Goal: Task Accomplishment & Management: Manage account settings

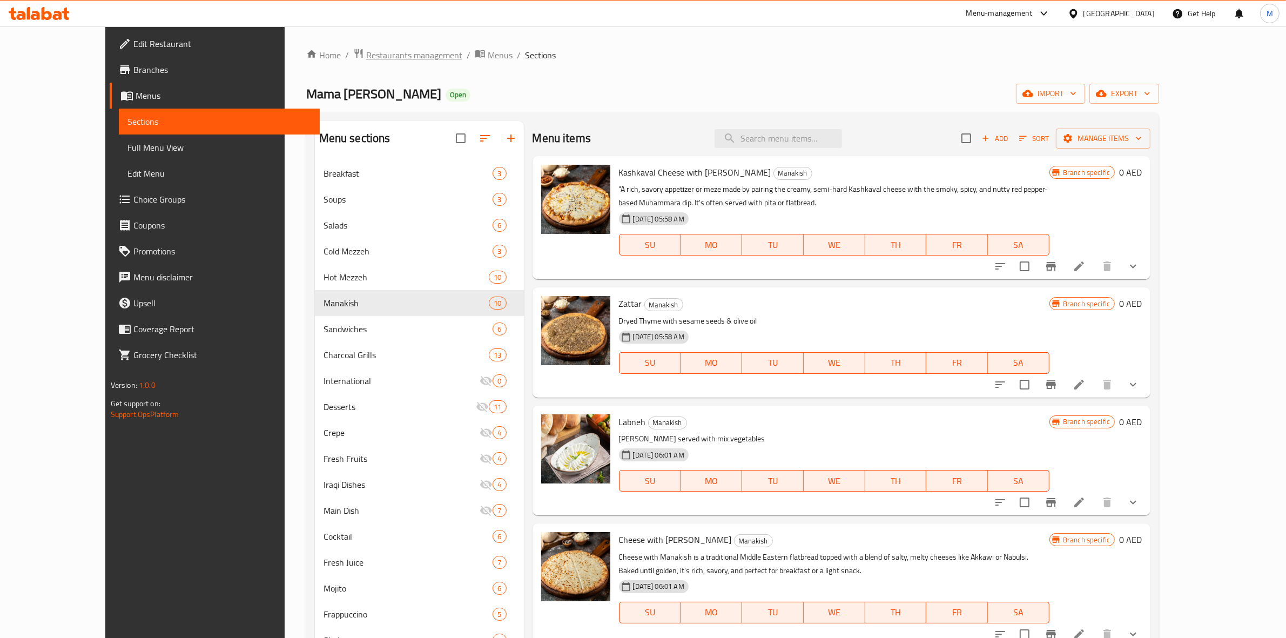
click at [366, 60] on span "Restaurants management" at bounding box center [414, 55] width 96 height 13
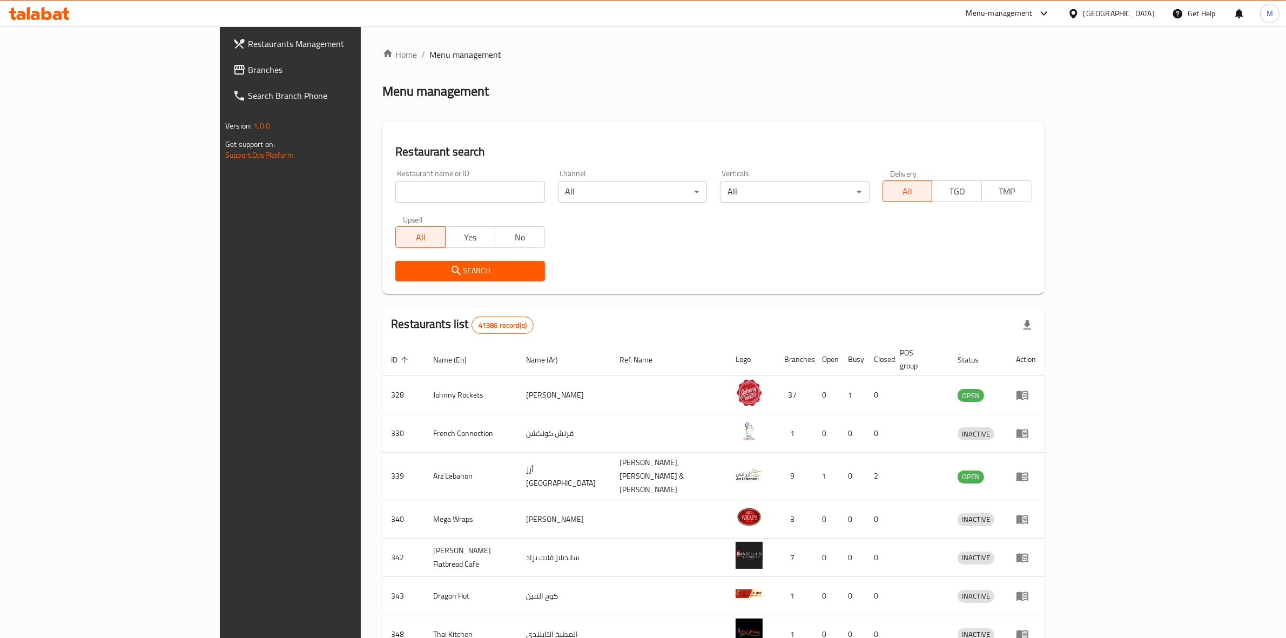
click at [1100, 17] on div "United Arab Emirates" at bounding box center [1118, 14] width 71 height 12
click at [1037, 112] on div "[GEOGRAPHIC_DATA]" at bounding box center [1073, 111] width 162 height 25
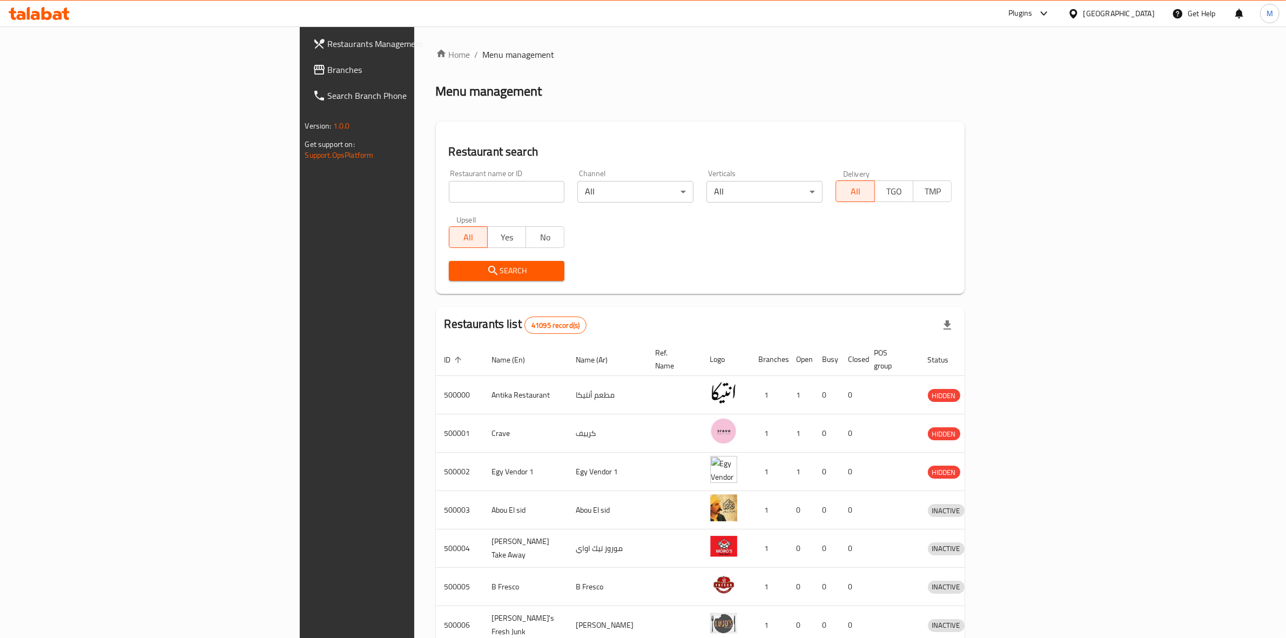
click at [328, 73] on span "Branches" at bounding box center [417, 69] width 178 height 13
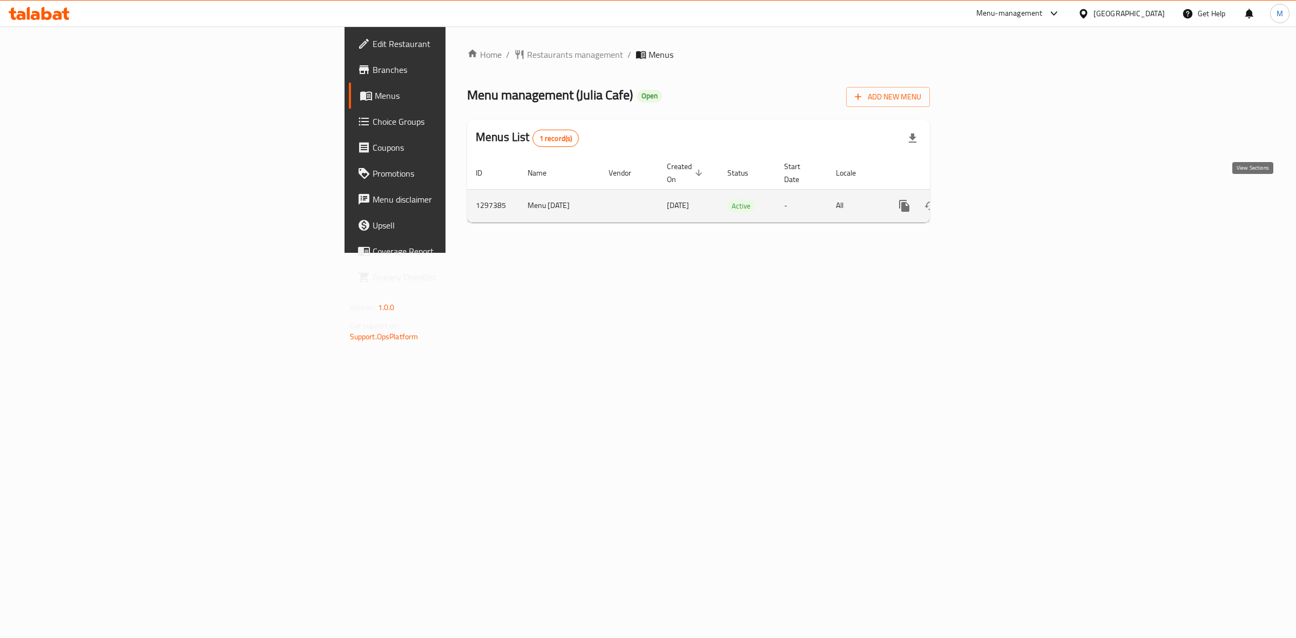
click at [995, 201] on link "enhanced table" at bounding box center [982, 206] width 26 height 26
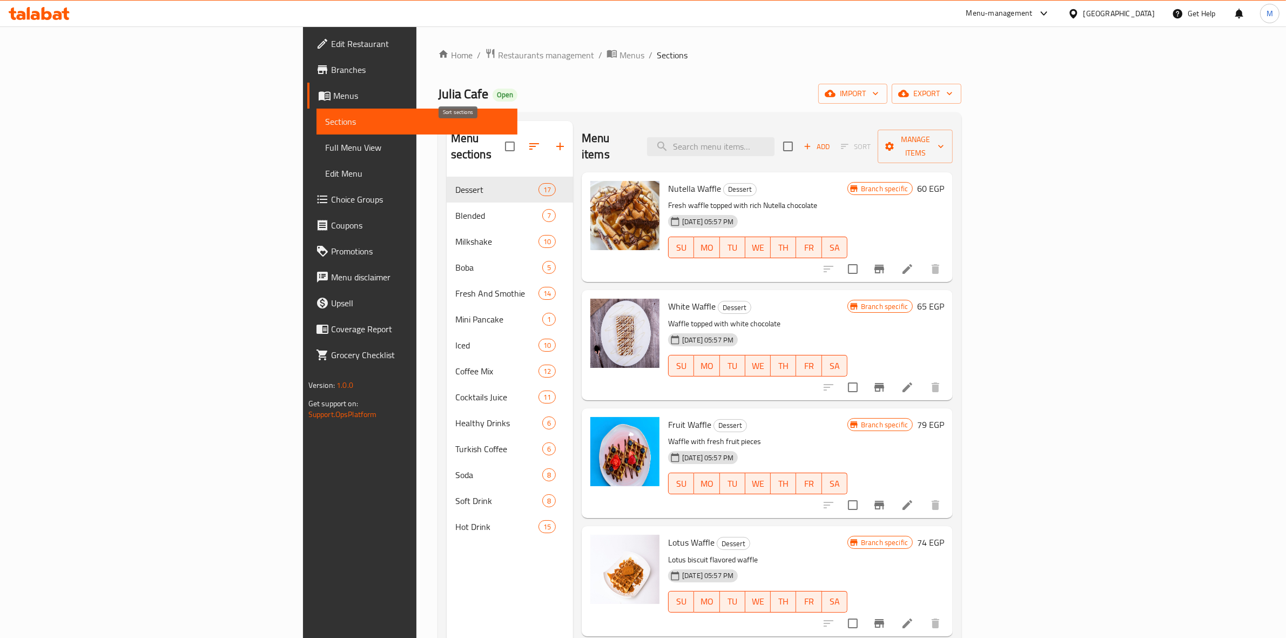
click at [521, 146] on button "button" at bounding box center [534, 146] width 26 height 26
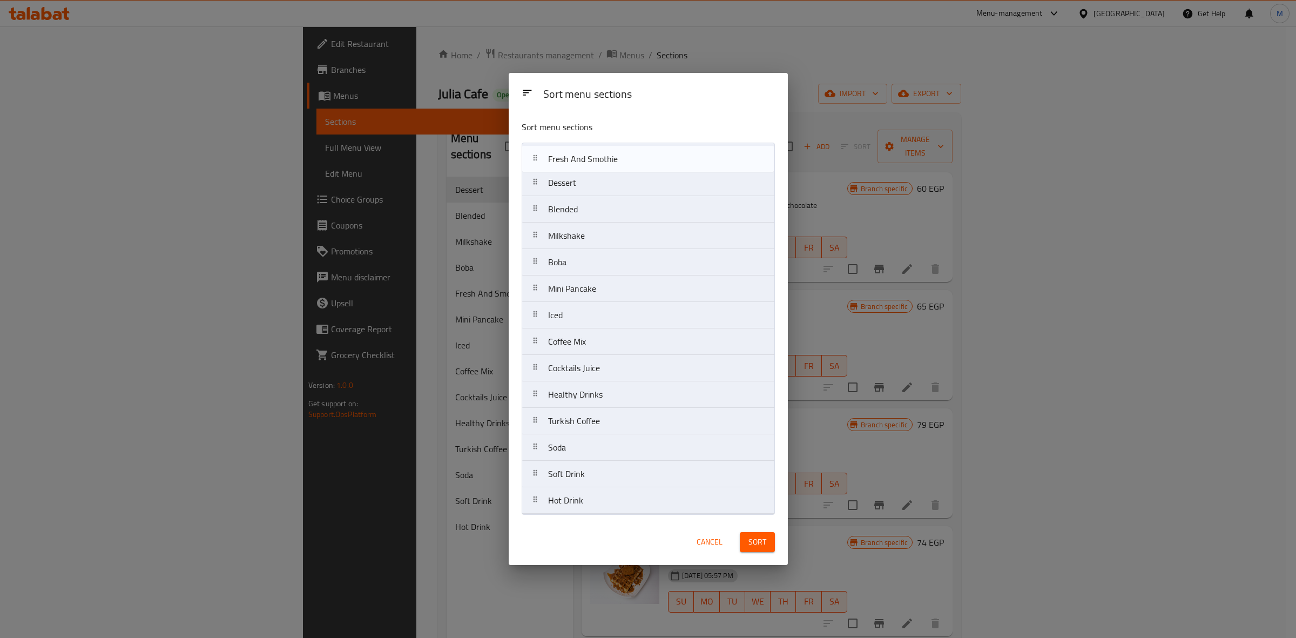
drag, startPoint x: 535, startPoint y: 263, endPoint x: 535, endPoint y: 156, distance: 108.0
click at [535, 156] on nav "Dessert Blended Milkshake Boba Fresh And Smothie Mini Pancake Iced Coffee Mix C…" at bounding box center [648, 328] width 253 height 371
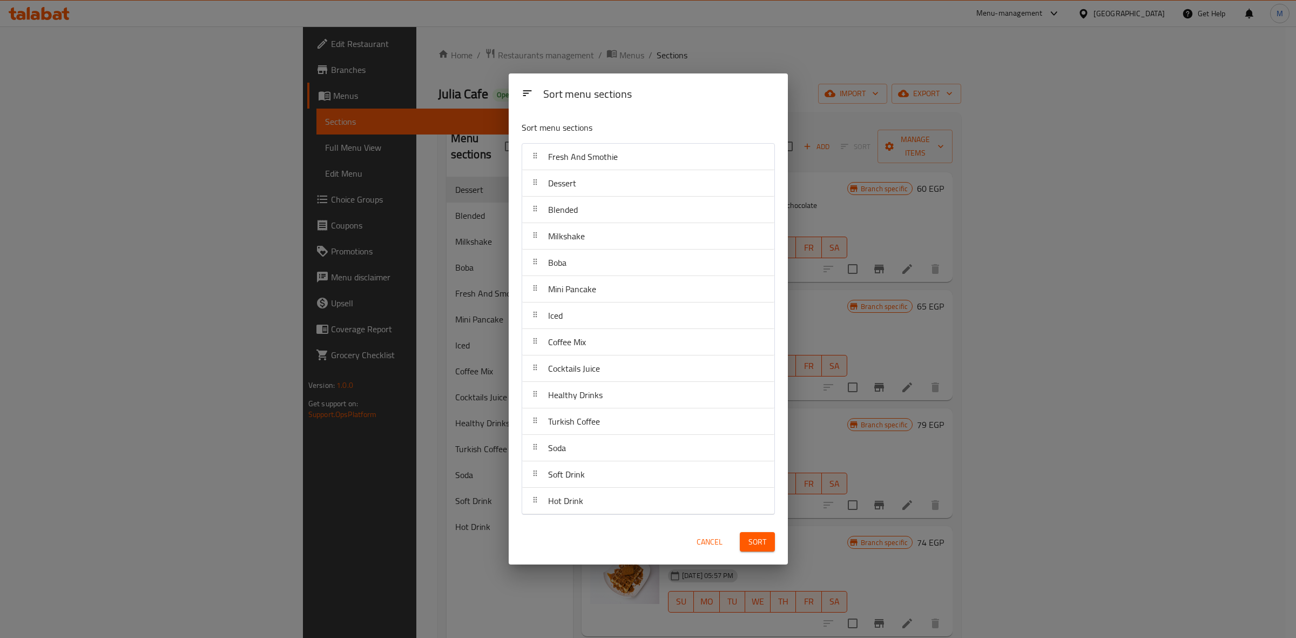
click at [757, 543] on span "Sort" at bounding box center [757, 541] width 18 height 13
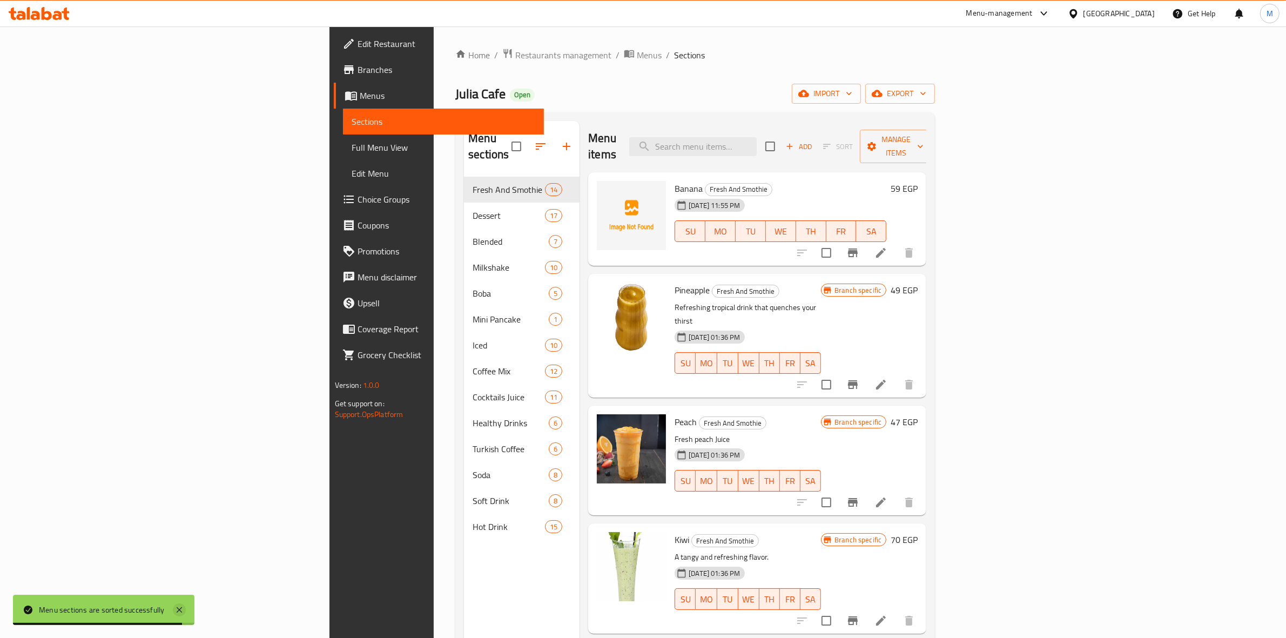
click at [181, 605] on icon at bounding box center [179, 609] width 13 height 13
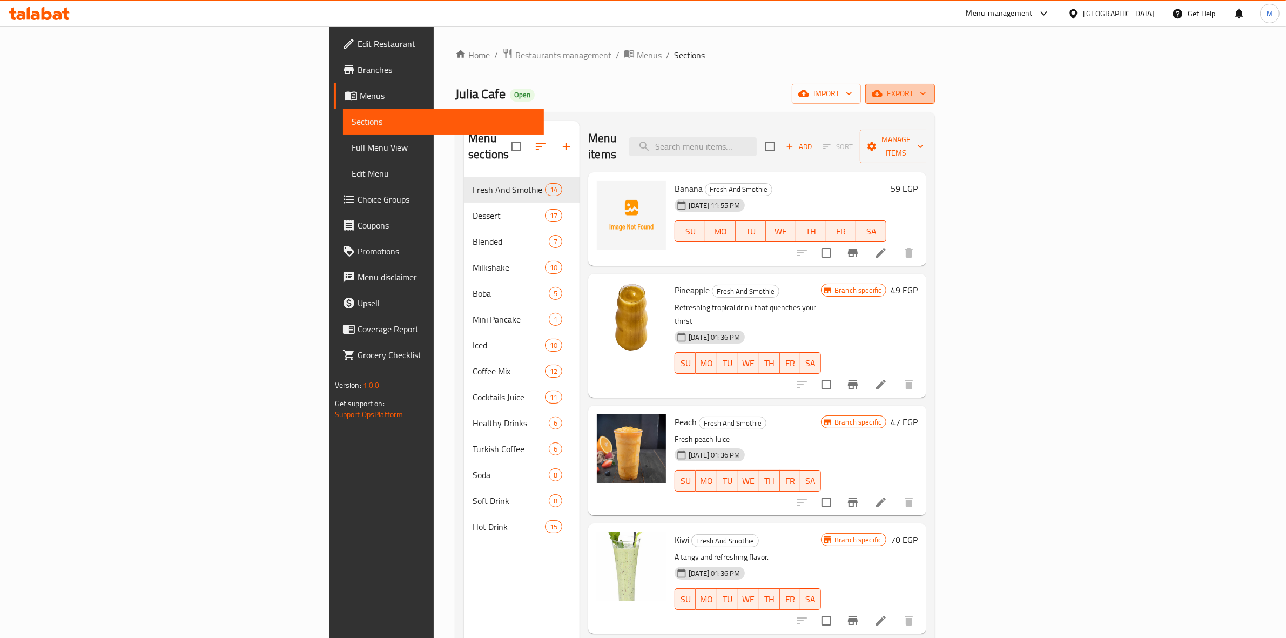
click at [926, 96] on span "export" at bounding box center [900, 93] width 52 height 13
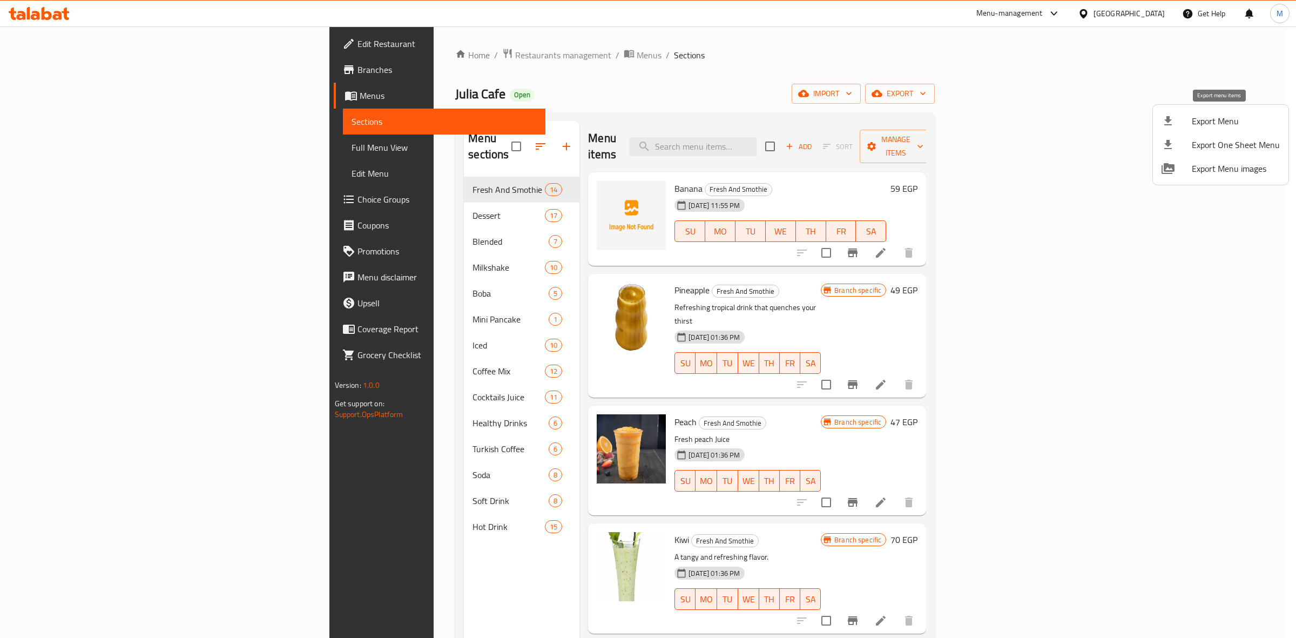
click at [1224, 114] on span "Export Menu" at bounding box center [1236, 120] width 88 height 13
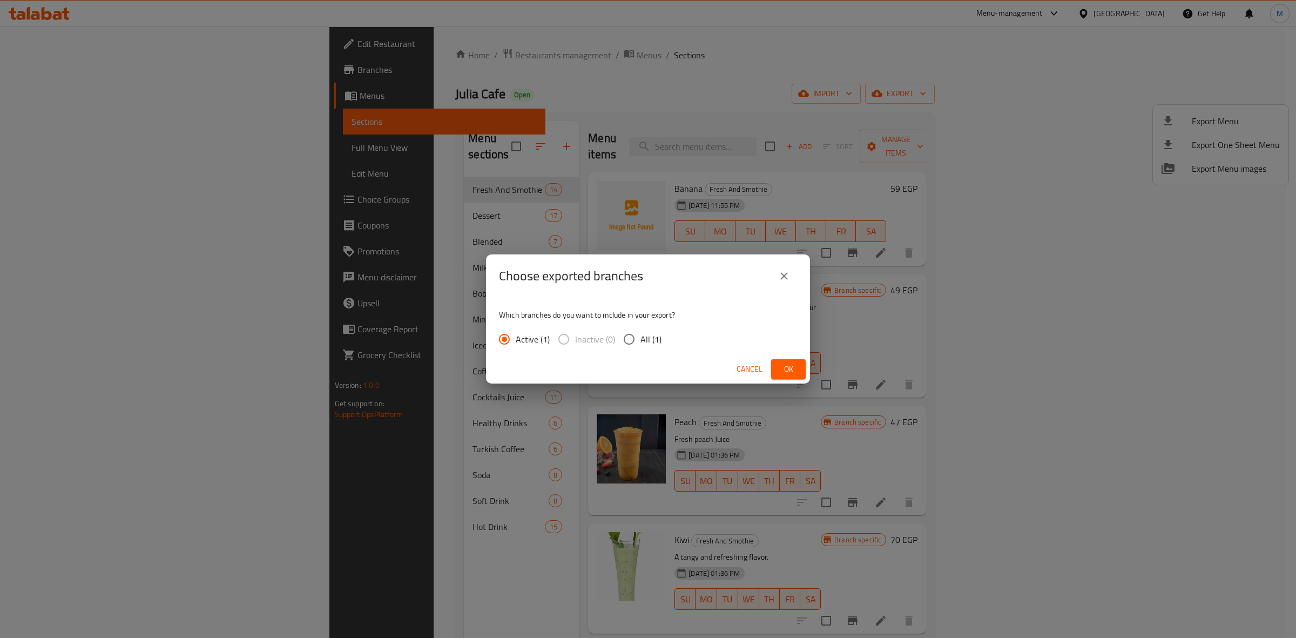
click at [662, 339] on div "Active (1) Inactive (0) All (1)" at bounding box center [584, 339] width 171 height 23
click at [666, 339] on div "Active (1) Inactive (0) All (1)" at bounding box center [584, 339] width 171 height 23
click at [656, 341] on span "All (1)" at bounding box center [650, 339] width 21 height 13
click at [640, 341] on input "All (1)" at bounding box center [629, 339] width 23 height 23
radio input "true"
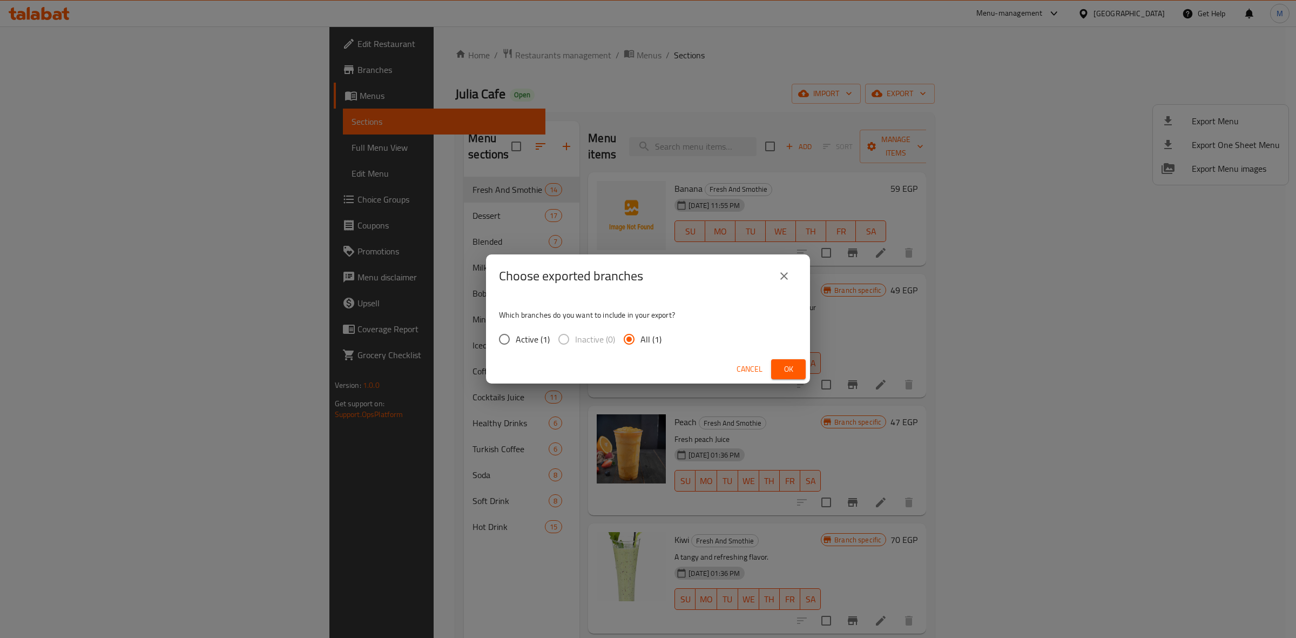
click at [788, 373] on span "Ok" at bounding box center [788, 368] width 17 height 13
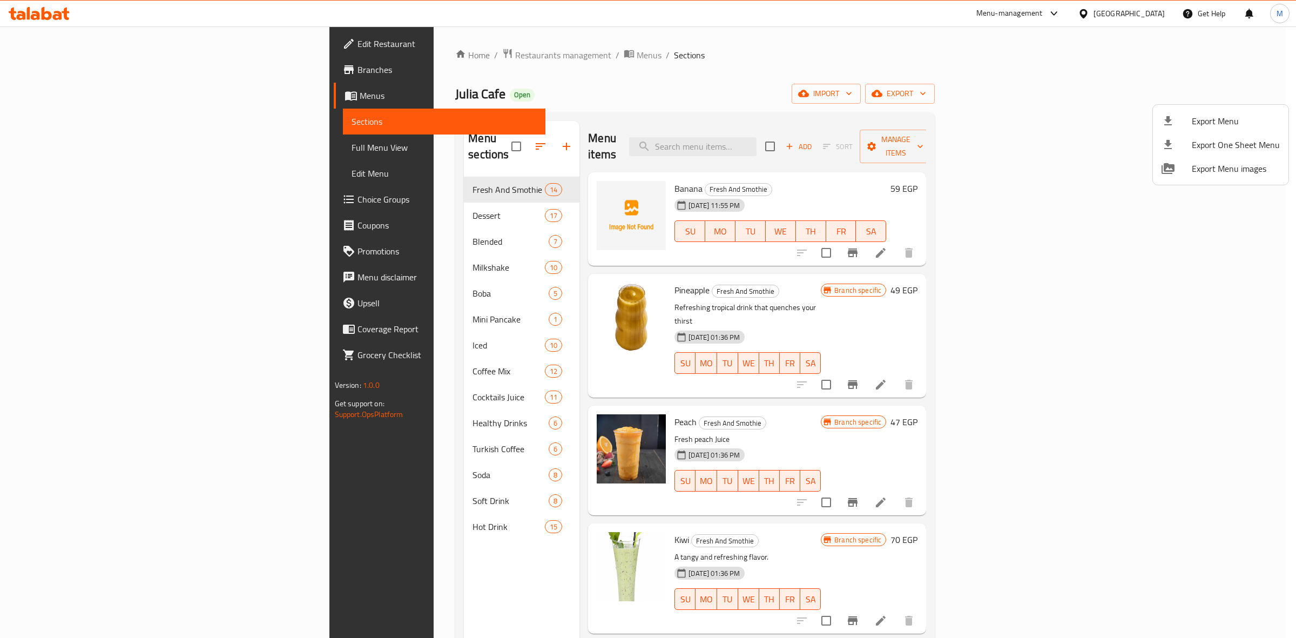
click at [1016, 503] on div at bounding box center [648, 319] width 1296 height 638
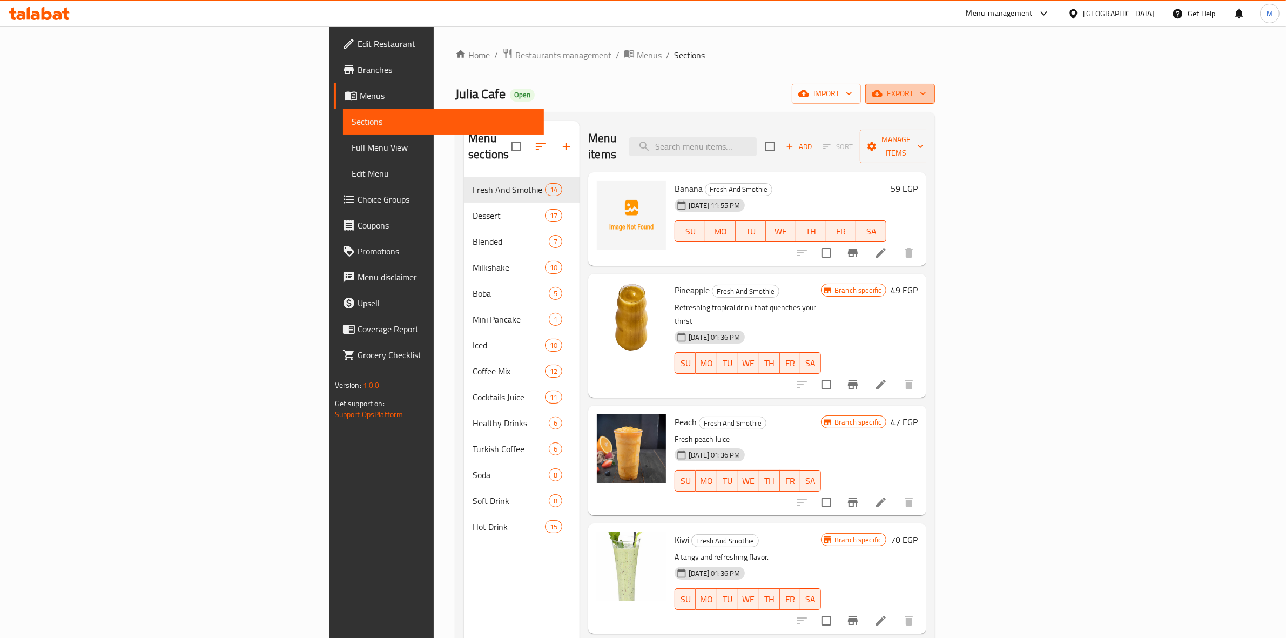
click at [926, 87] on span "export" at bounding box center [900, 93] width 52 height 13
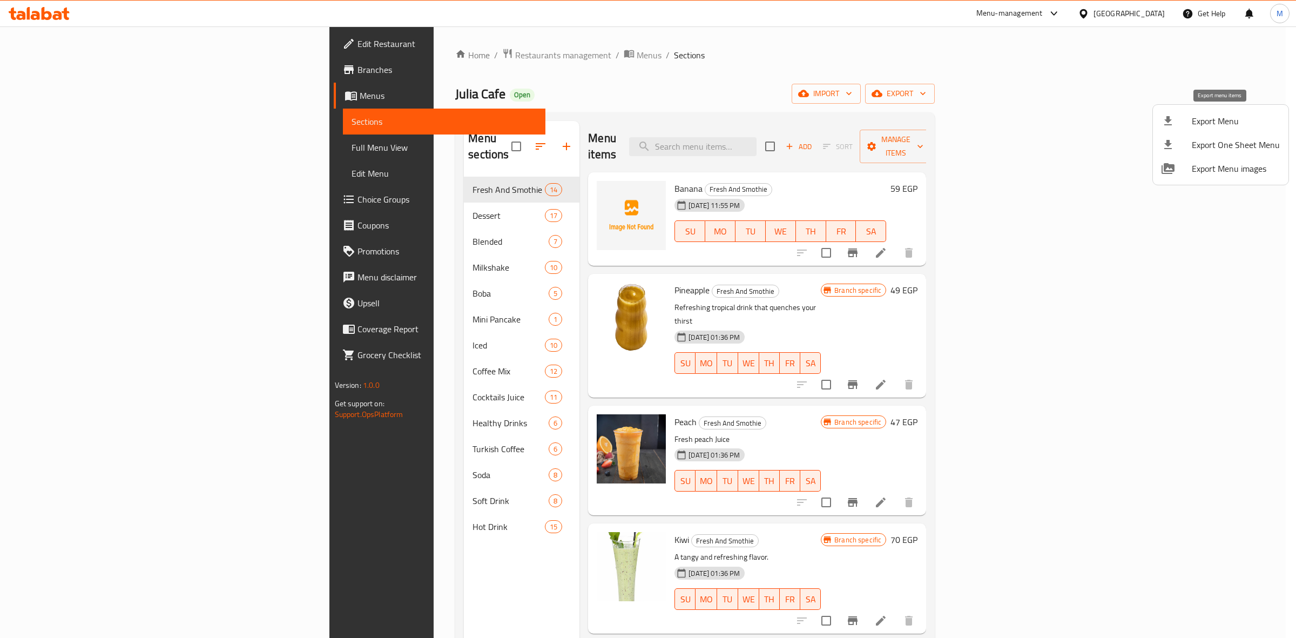
click at [1232, 122] on span "Export Menu" at bounding box center [1236, 120] width 88 height 13
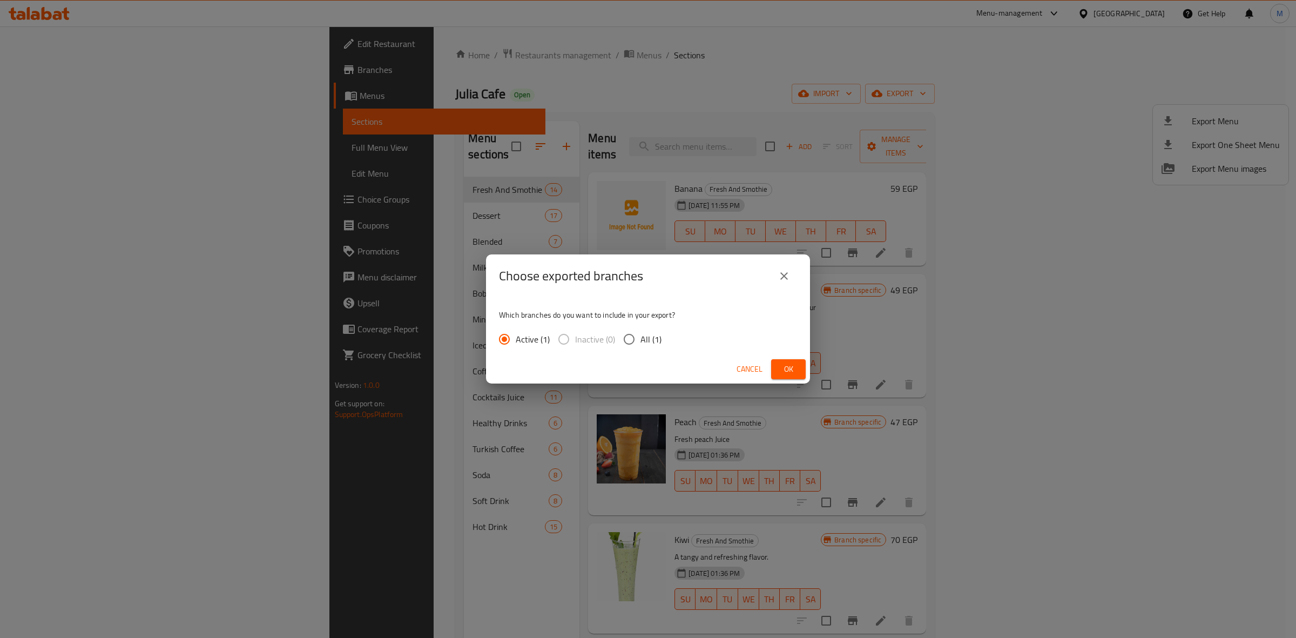
click at [633, 334] on input "All (1)" at bounding box center [629, 339] width 23 height 23
radio input "true"
click at [803, 371] on button "Ok" at bounding box center [788, 369] width 35 height 20
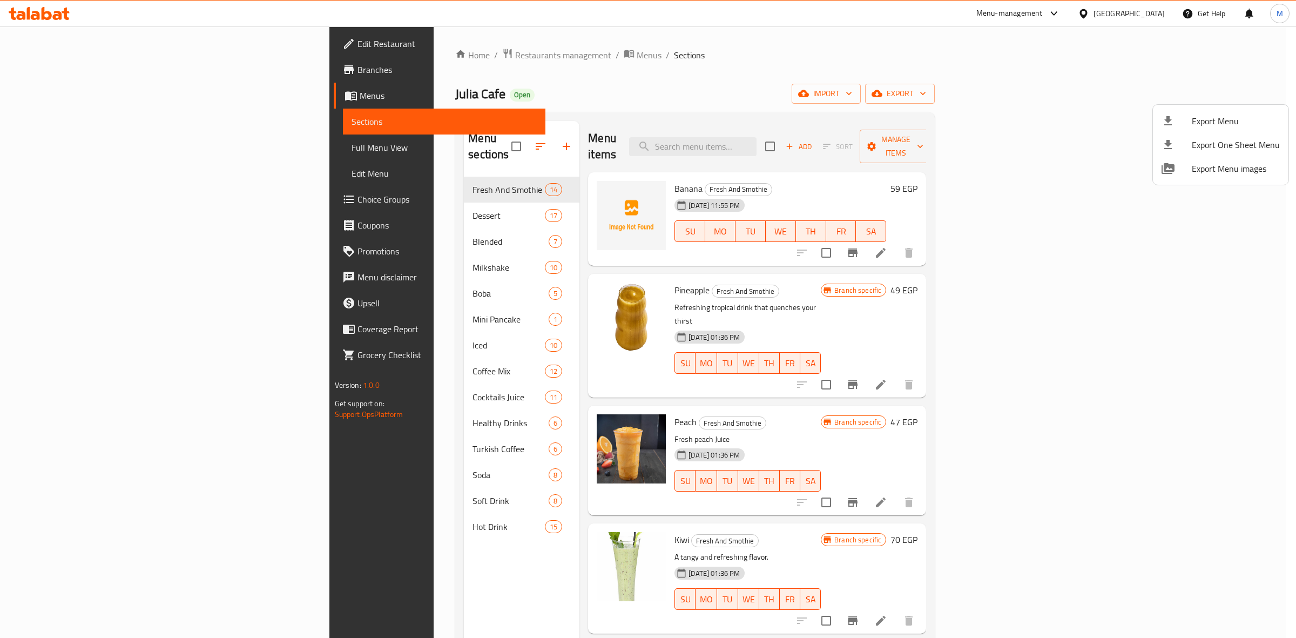
click at [1103, 405] on div at bounding box center [648, 319] width 1296 height 638
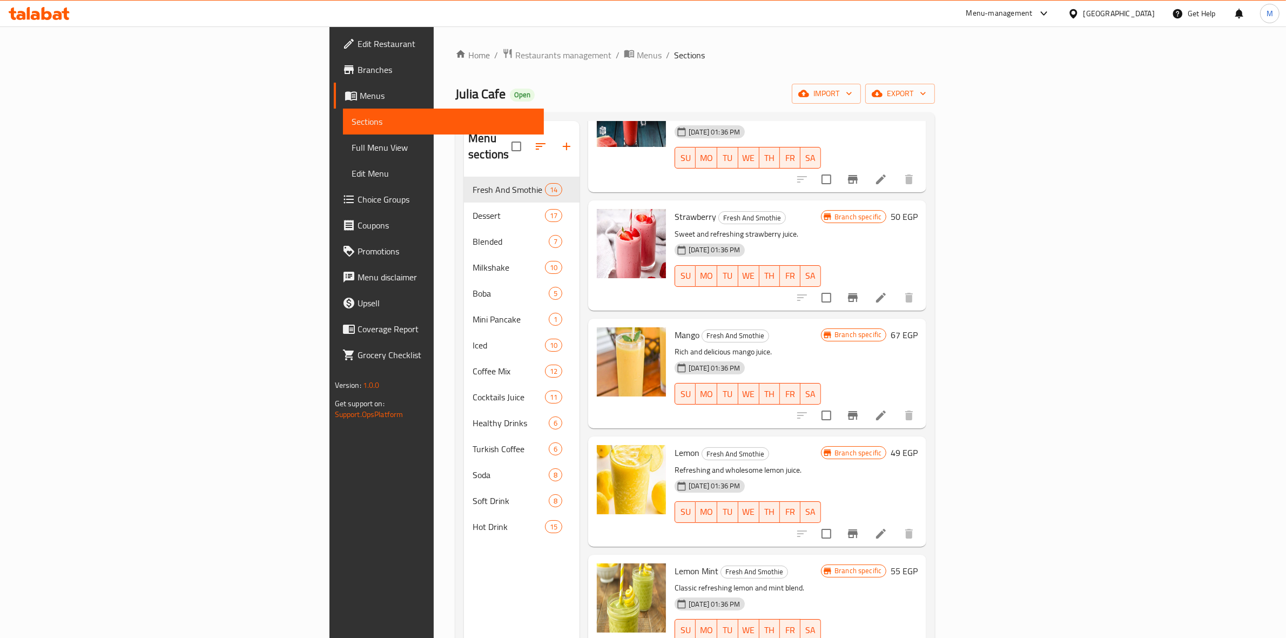
scroll to position [810, 0]
click at [859, 407] on icon "Branch-specific-item" at bounding box center [852, 413] width 13 height 13
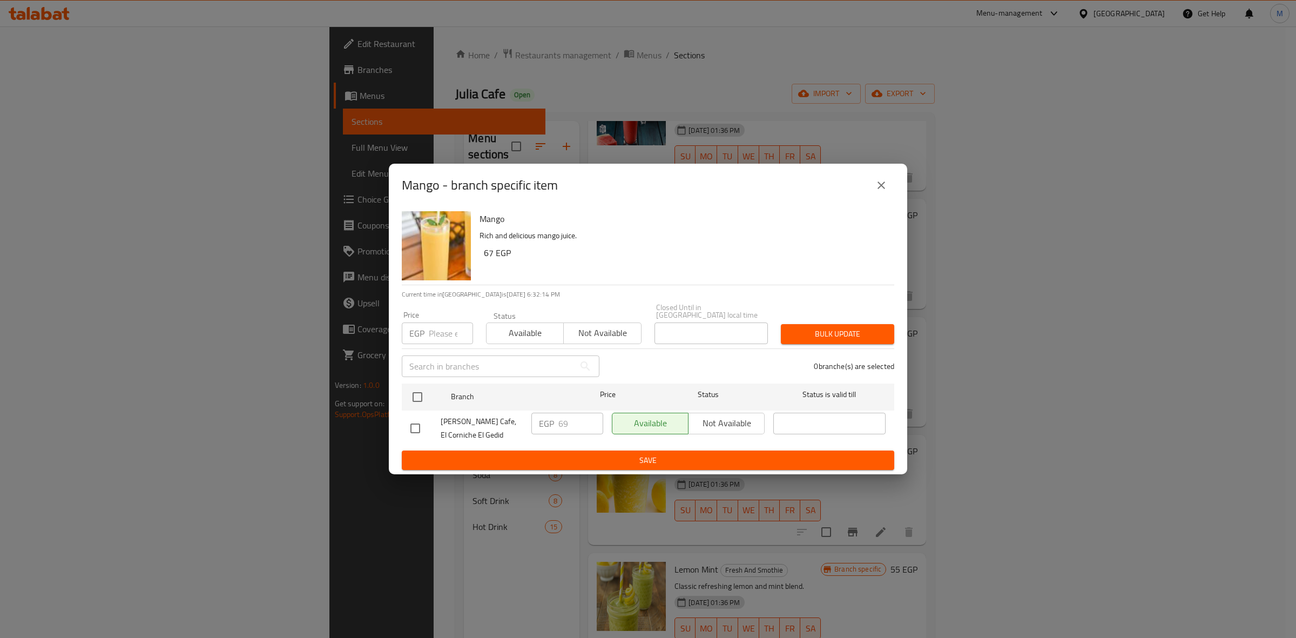
click at [894, 193] on div "Mango - branch specific item" at bounding box center [648, 185] width 518 height 43
click at [881, 189] on icon "close" at bounding box center [881, 185] width 8 height 8
